Goal: Task Accomplishment & Management: Manage account settings

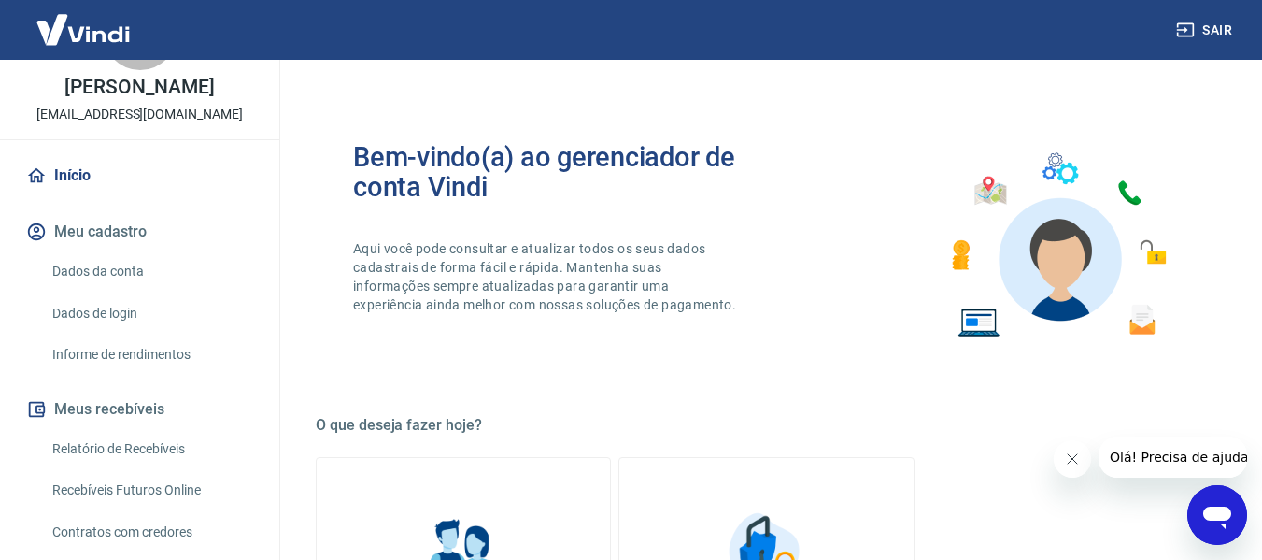
scroll to position [135, 0]
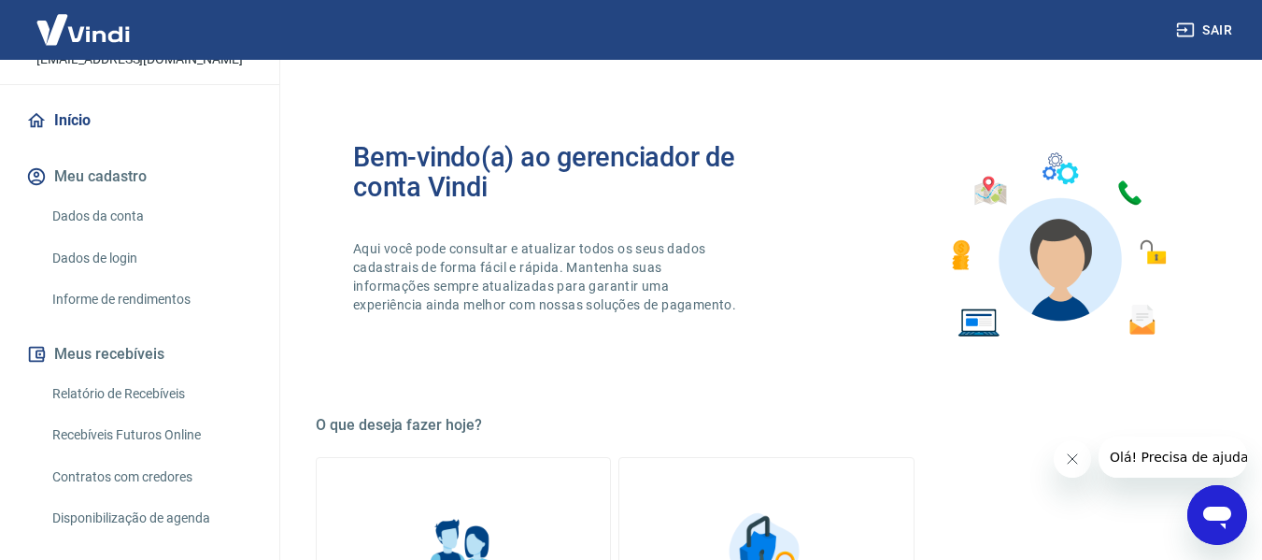
click at [139, 434] on link "Recebíveis Futuros Online" at bounding box center [151, 435] width 212 height 38
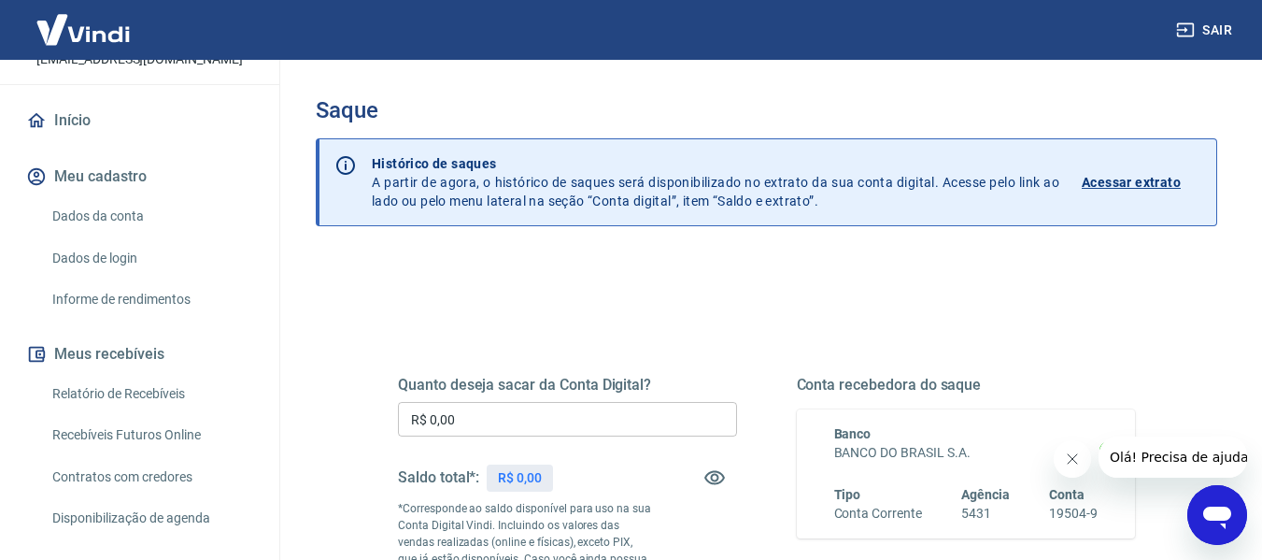
scroll to position [137, 0]
click at [127, 388] on link "Relatório de Recebíveis" at bounding box center [151, 391] width 212 height 38
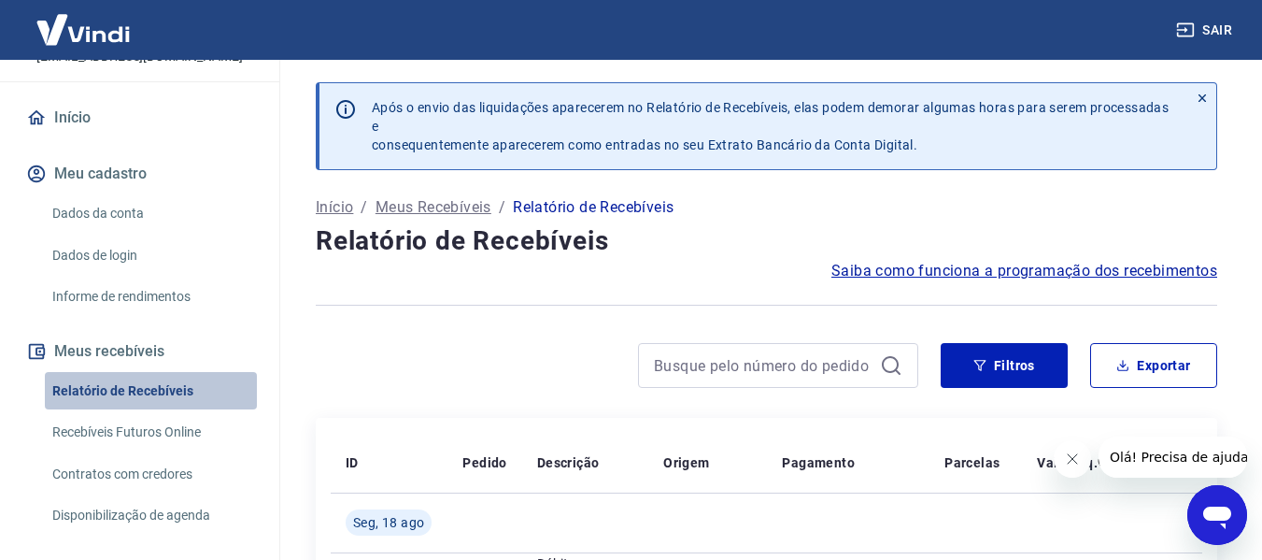
click at [150, 392] on link "Relatório de Recebíveis" at bounding box center [151, 391] width 212 height 38
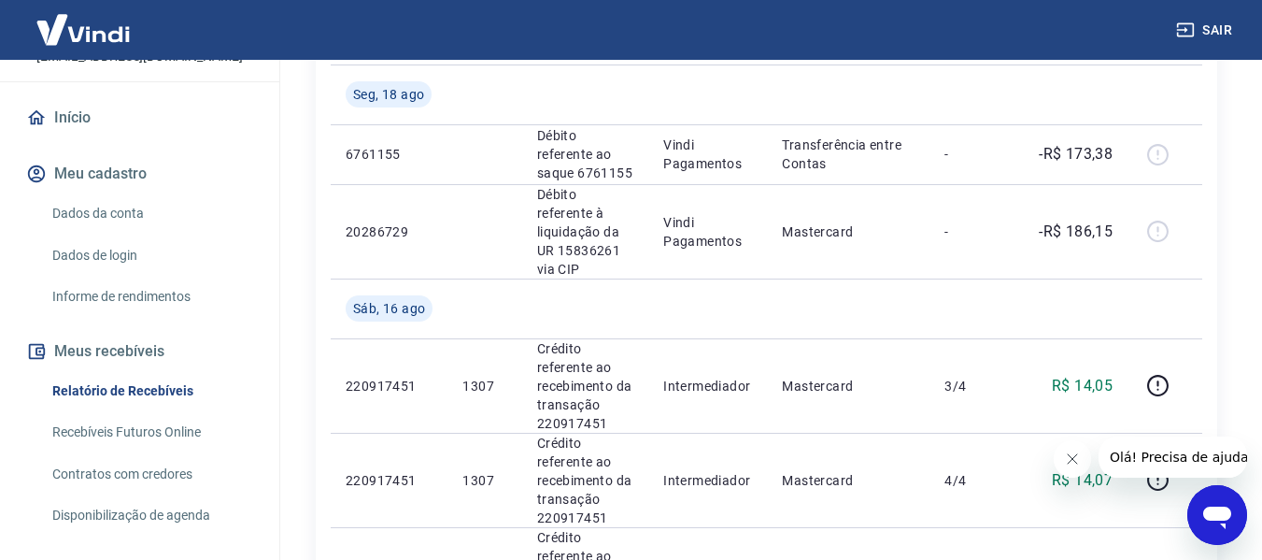
scroll to position [463, 0]
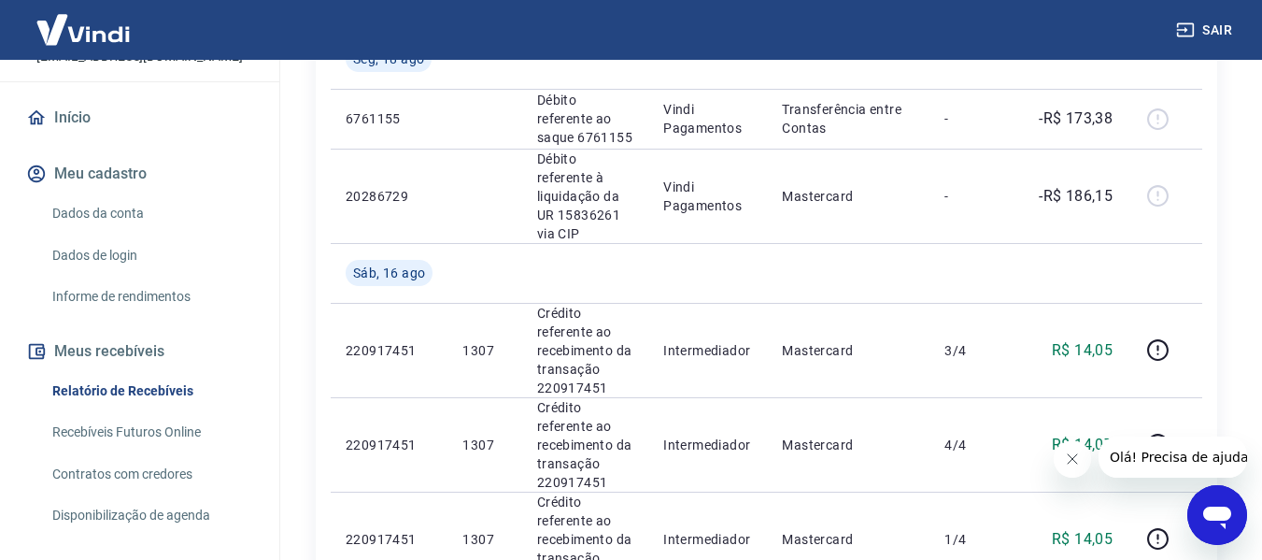
click at [94, 428] on link "Recebíveis Futuros Online" at bounding box center [151, 432] width 212 height 38
